Goal: Task Accomplishment & Management: Complete application form

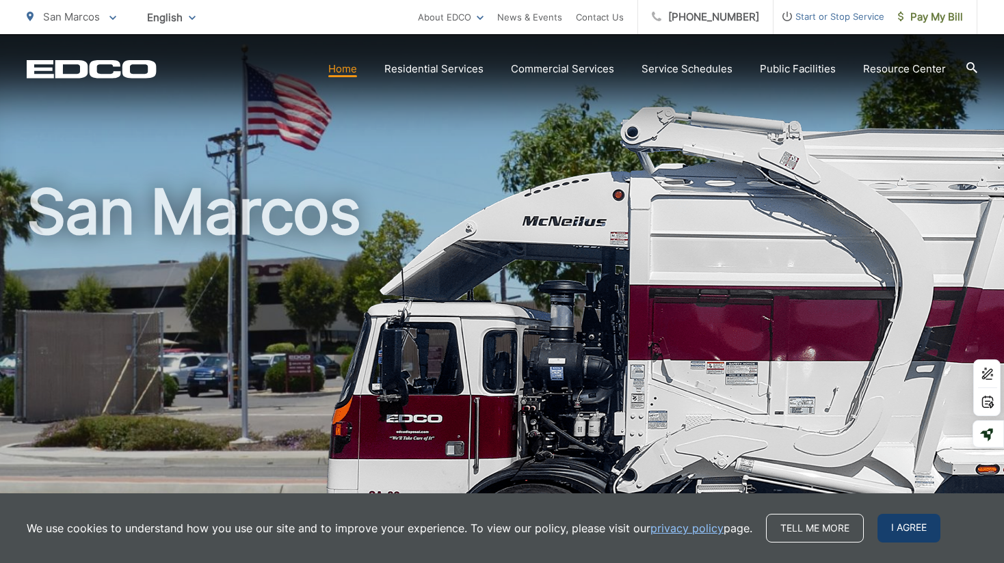
click at [905, 536] on span "I agree" at bounding box center [908, 528] width 63 height 29
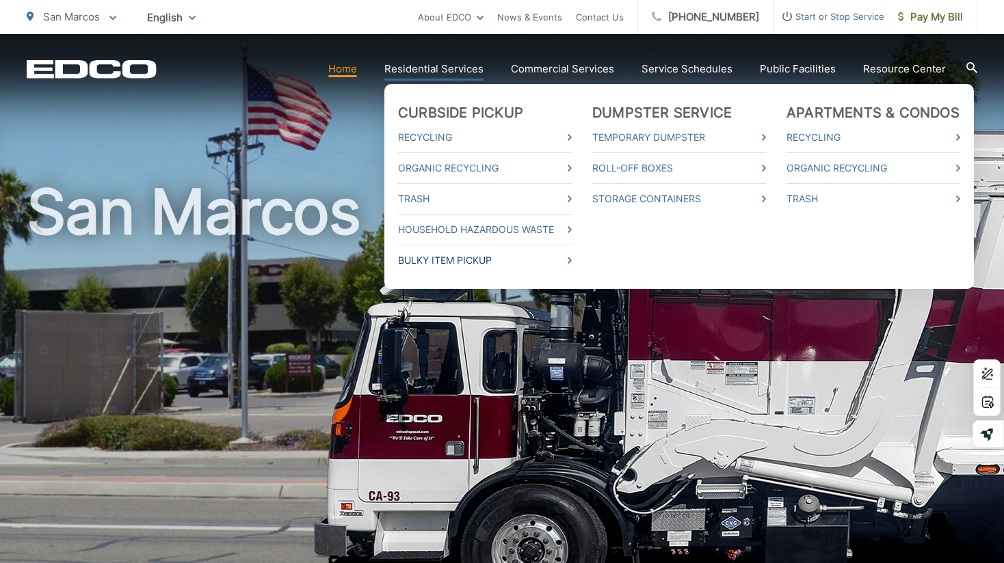
click at [490, 262] on link "Bulky Item Pickup" at bounding box center [485, 260] width 174 height 16
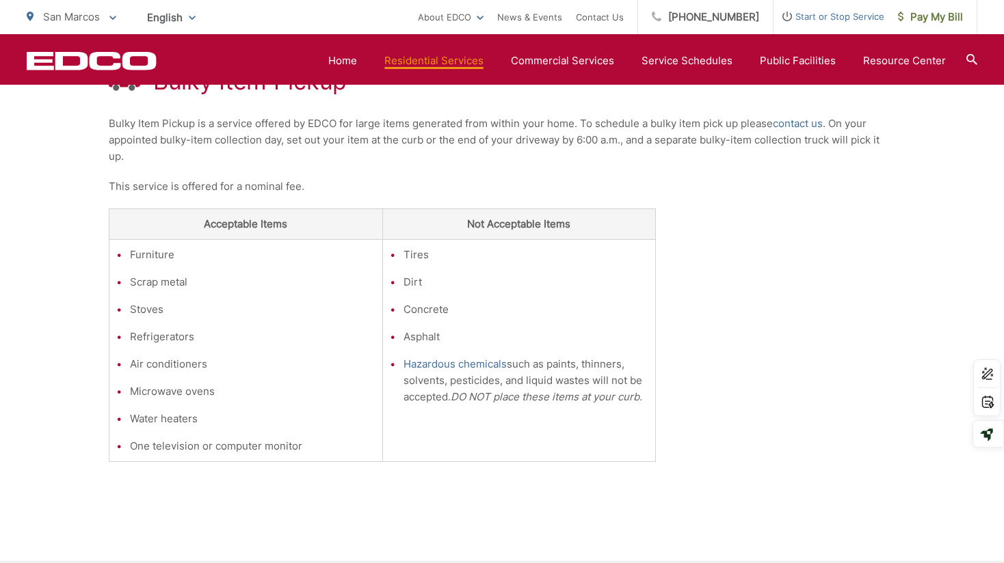
scroll to position [284, 0]
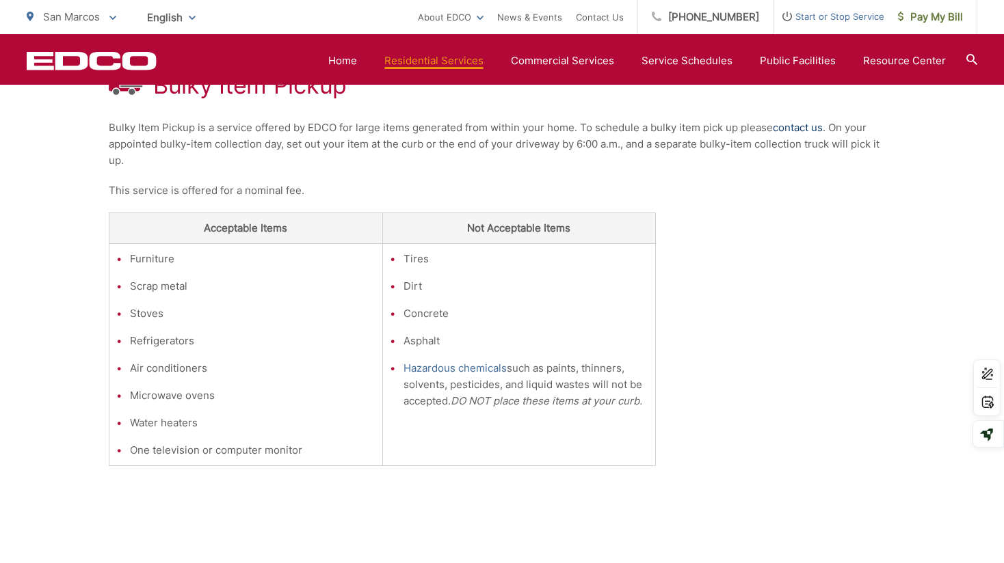
click at [787, 127] on link "contact us" at bounding box center [798, 128] width 50 height 16
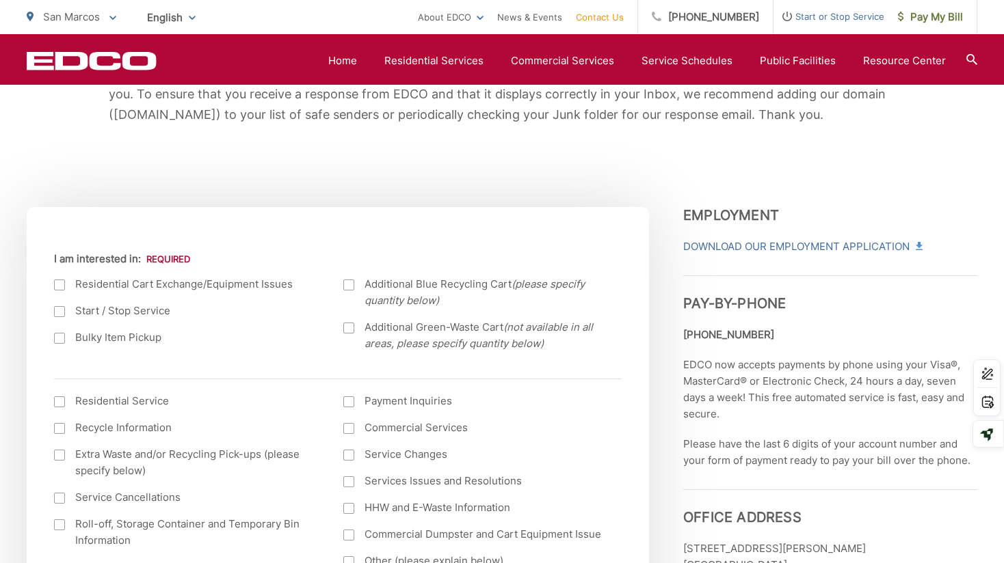
scroll to position [373, 0]
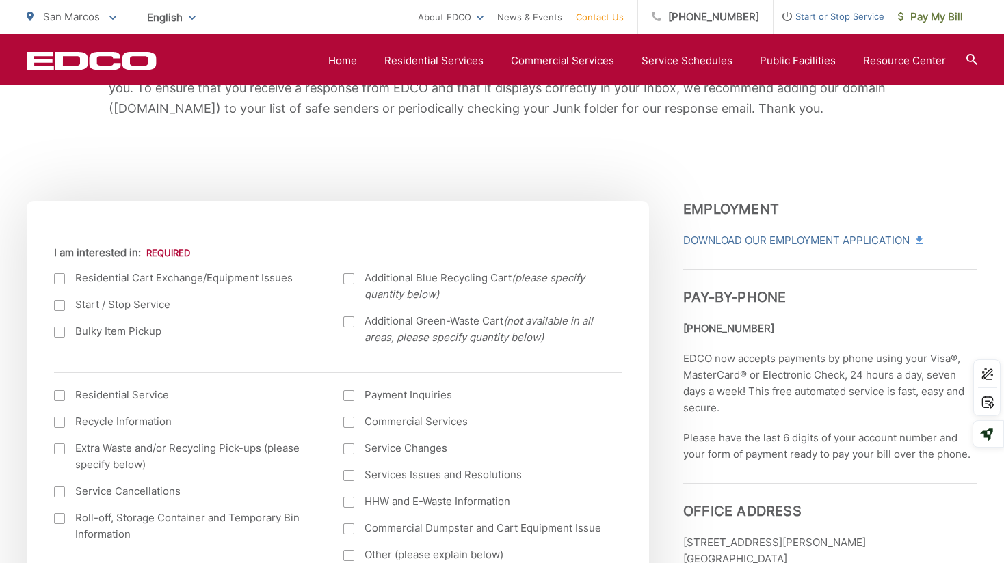
click at [110, 336] on label "Bulky Item Pickup" at bounding box center [185, 331] width 262 height 16
click at [0, 0] on input "Bulky Item Pickup" at bounding box center [0, 0] width 0 height 0
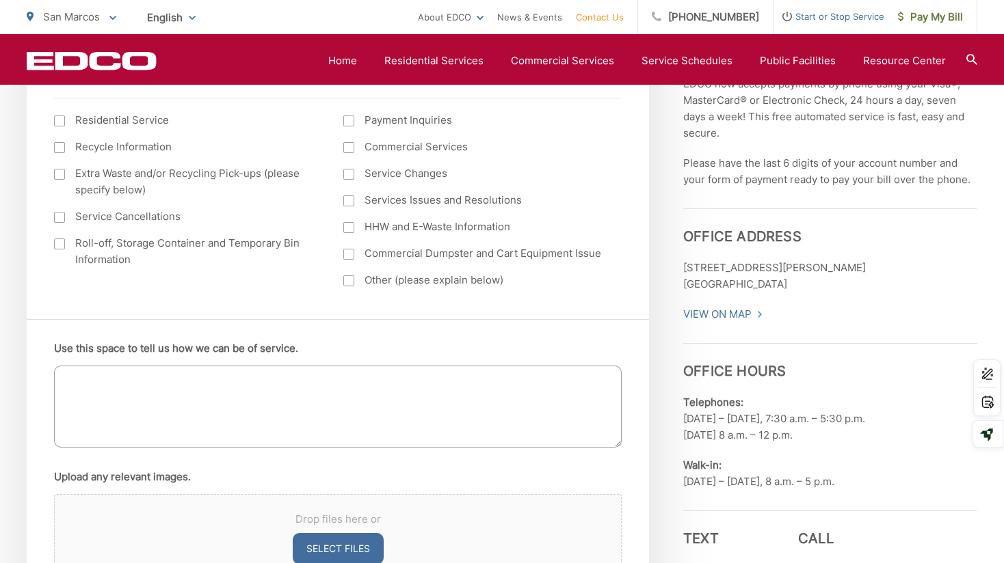
scroll to position [650, 0]
